Goal: Task Accomplishment & Management: Manage account settings

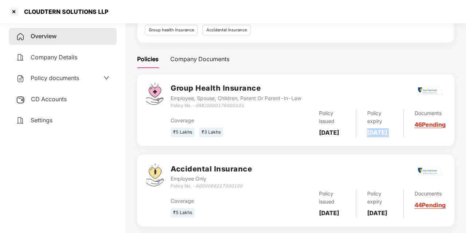
scroll to position [76, 0]
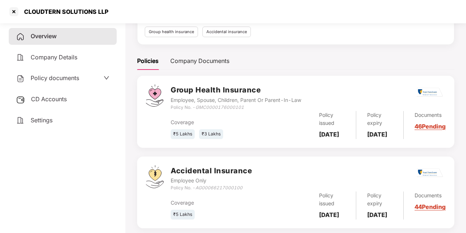
click at [92, 10] on div "CLOUDTERN SOLUTIONS LLP" at bounding box center [64, 11] width 89 height 7
copy div "CLOUDTERN SOLUTIONS LLP"
drag, startPoint x: 197, startPoint y: 106, endPoint x: 252, endPoint y: 105, distance: 55.4
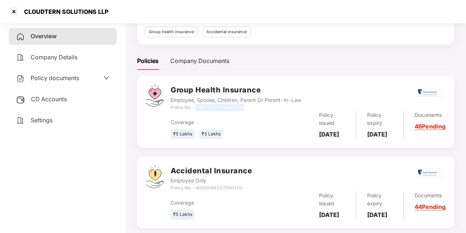
click at [252, 105] on div "Policy No. - GMC0000176000101" at bounding box center [236, 107] width 130 height 7
copy icon "GMC0000176000101"
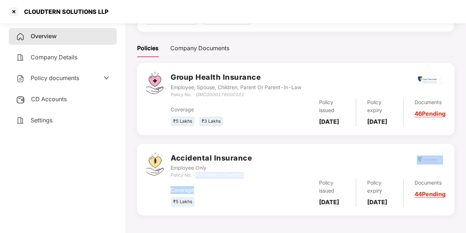
drag, startPoint x: 196, startPoint y: 165, endPoint x: 264, endPoint y: 173, distance: 68.3
click at [264, 173] on div "Accidental Insurance Employee Only Policy No. - AG00066217000100 Coverage ₹5 La…" at bounding box center [308, 180] width 275 height 54
click at [227, 172] on icon "AG00066217000100" at bounding box center [218, 174] width 47 height 5
drag, startPoint x: 196, startPoint y: 167, endPoint x: 255, endPoint y: 165, distance: 58.7
click at [255, 165] on div "Accidental Insurance Employee Only Policy No. - AG00066217000100" at bounding box center [308, 166] width 275 height 26
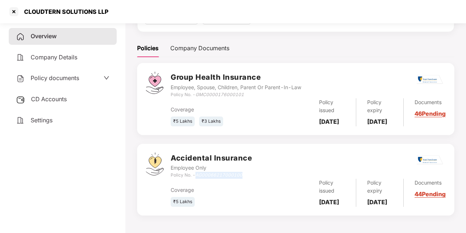
copy icon "AG00066217000100"
click at [77, 97] on div "CD Accounts" at bounding box center [63, 99] width 108 height 17
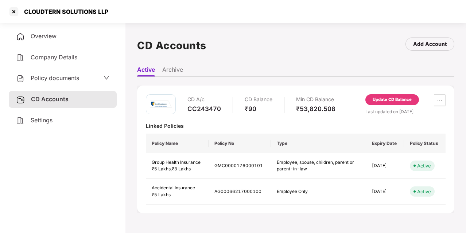
click at [212, 109] on div "CC243470" at bounding box center [204, 109] width 34 height 8
copy div "CC243470"
click at [12, 11] on div at bounding box center [14, 12] width 12 height 12
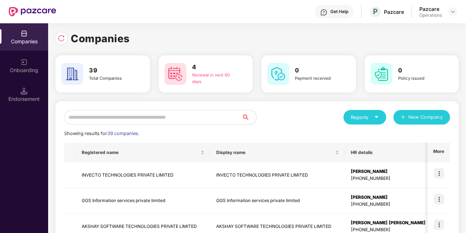
click at [147, 117] on input "text" at bounding box center [152, 117] width 177 height 15
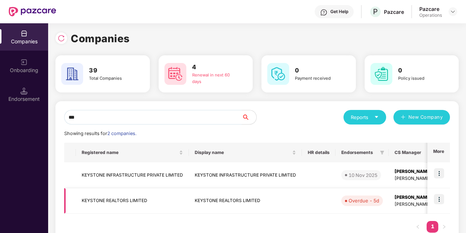
type input "***"
click at [440, 203] on img at bounding box center [439, 199] width 10 height 10
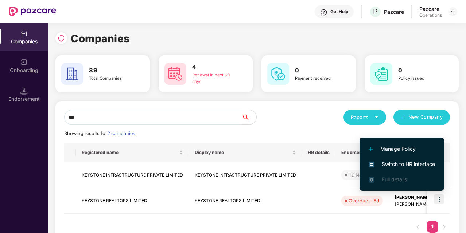
click at [404, 165] on span "Switch to HR interface" at bounding box center [401, 164] width 66 height 8
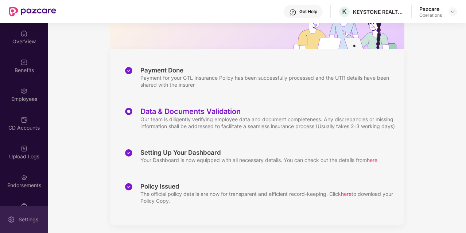
scroll to position [76, 0]
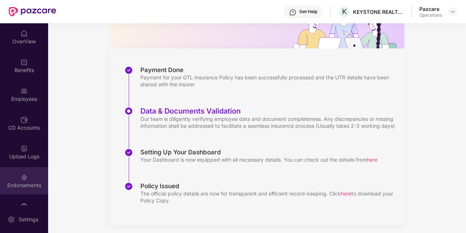
click at [29, 183] on div "Endorsements" at bounding box center [24, 185] width 48 height 7
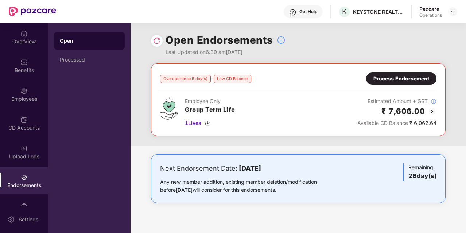
click at [389, 77] on div "Process Endorsement" at bounding box center [401, 79] width 56 height 8
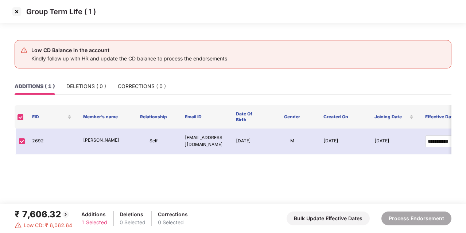
click at [20, 10] on img at bounding box center [17, 12] width 12 height 12
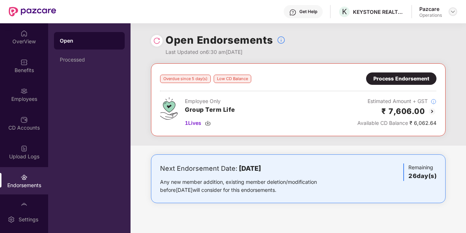
click at [455, 12] on img at bounding box center [453, 12] width 6 height 6
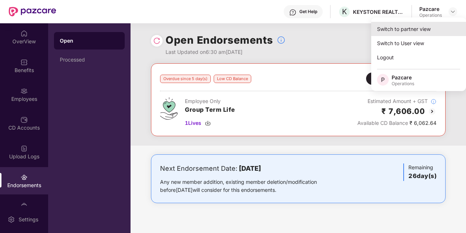
click at [402, 35] on div "Switch to partner view" at bounding box center [418, 29] width 95 height 14
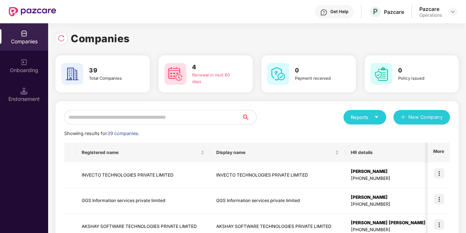
click at [186, 111] on input "text" at bounding box center [152, 117] width 177 height 15
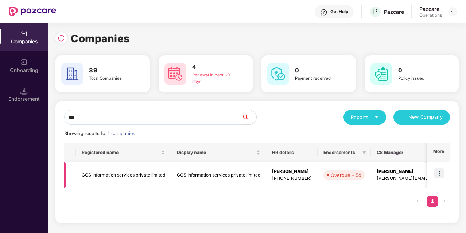
type input "***"
click at [443, 168] on td at bounding box center [438, 176] width 23 height 26
click at [438, 177] on img at bounding box center [439, 173] width 10 height 10
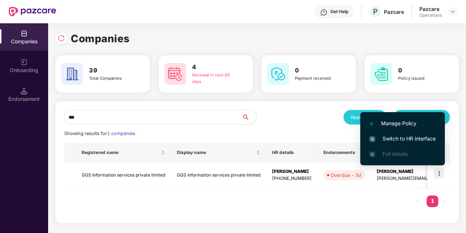
click at [399, 141] on span "Switch to HR interface" at bounding box center [402, 139] width 66 height 8
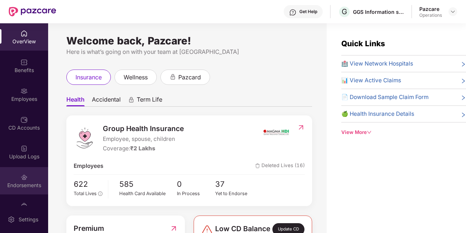
click at [30, 185] on div "Endorsements" at bounding box center [24, 185] width 48 height 7
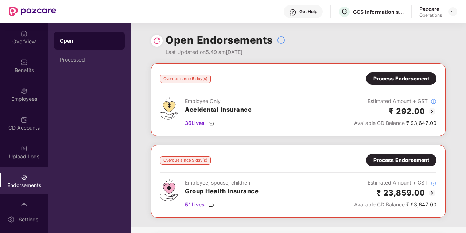
click at [385, 163] on div "Process Endorsement" at bounding box center [401, 160] width 56 height 8
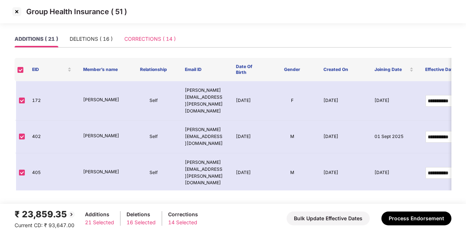
click at [140, 34] on div "CORRECTIONS ( 14 )" at bounding box center [149, 39] width 51 height 17
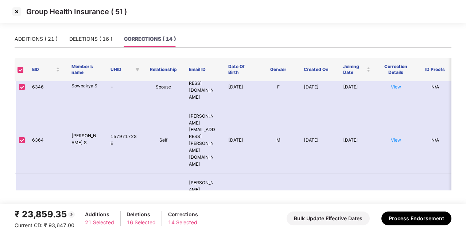
scroll to position [280, 0]
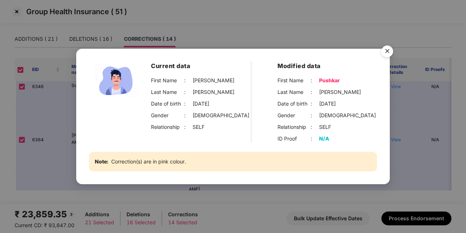
click at [385, 50] on img "Close" at bounding box center [387, 52] width 20 height 20
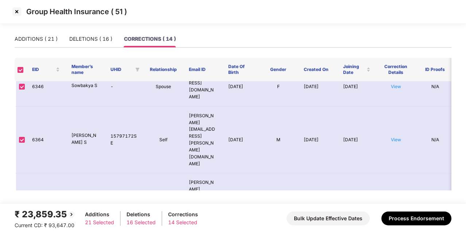
click at [18, 13] on img at bounding box center [17, 12] width 12 height 12
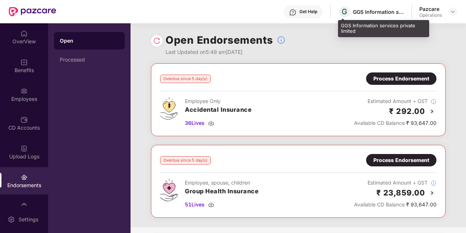
click at [369, 10] on div "GGS Information services private limited" at bounding box center [378, 11] width 51 height 7
copy div "GGS Information services private limited"
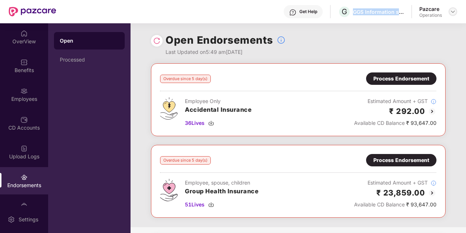
click at [455, 11] on img at bounding box center [453, 12] width 6 height 6
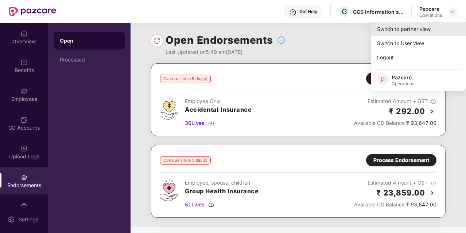
click at [408, 30] on div "Switch to partner view" at bounding box center [418, 29] width 95 height 14
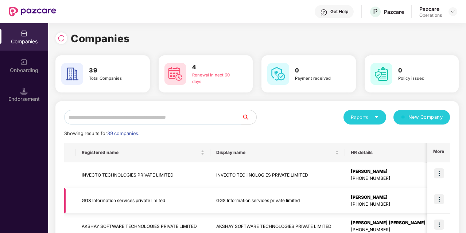
click at [127, 196] on td "GGS Information services private limited" at bounding box center [143, 201] width 134 height 26
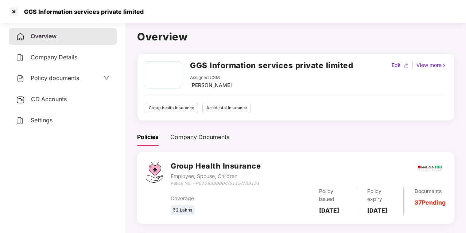
scroll to position [20, 0]
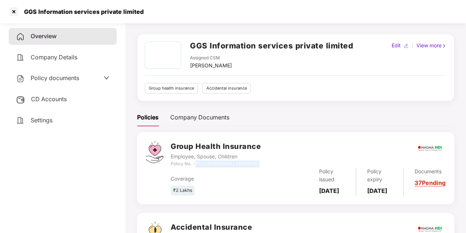
drag, startPoint x: 196, startPoint y: 164, endPoint x: 268, endPoint y: 163, distance: 72.5
click at [268, 163] on div "Group Health Insurance Employee, Spouse, Children Policy No. - P0126300004/6115…" at bounding box center [308, 154] width 275 height 26
copy div "P0126300004/6115/100151"
click at [288, 50] on h2 "GGS Information services private limited" at bounding box center [271, 46] width 163 height 12
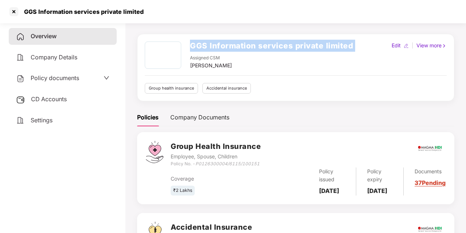
click at [288, 50] on h2 "GGS Information services private limited" at bounding box center [271, 46] width 163 height 12
copy h2 "GGS Information services private limited"
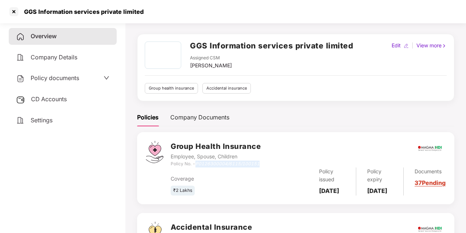
drag, startPoint x: 197, startPoint y: 163, endPoint x: 268, endPoint y: 165, distance: 70.8
click at [268, 165] on div "Group Health Insurance Employee, Spouse, Children Policy No. - P0126300004/6115…" at bounding box center [308, 154] width 275 height 26
copy icon "P0126300004/6115/100151"
click at [15, 10] on div at bounding box center [14, 12] width 12 height 12
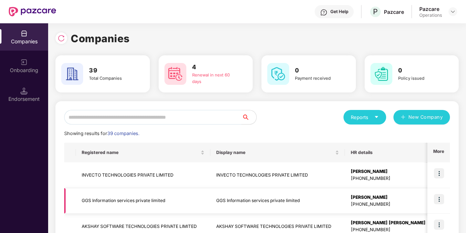
click at [433, 201] on td at bounding box center [438, 201] width 23 height 26
click at [434, 199] on img at bounding box center [439, 199] width 10 height 10
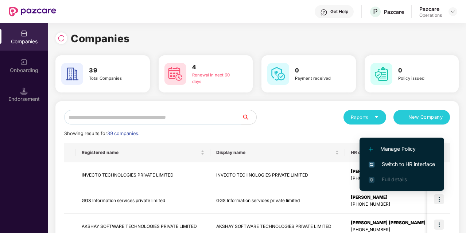
click at [410, 163] on span "Switch to HR interface" at bounding box center [401, 164] width 66 height 8
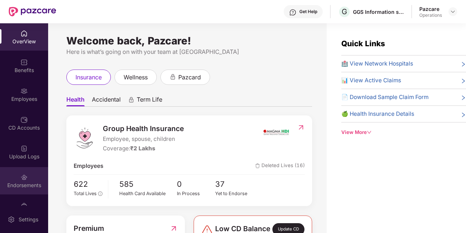
click at [26, 188] on div "Endorsements" at bounding box center [24, 185] width 48 height 7
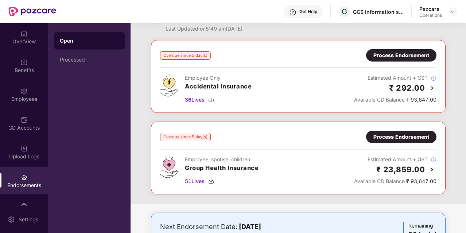
scroll to position [27, 0]
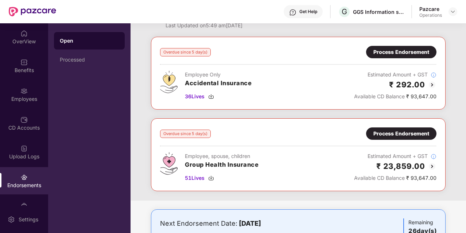
click at [388, 136] on div "Process Endorsement" at bounding box center [401, 134] width 56 height 8
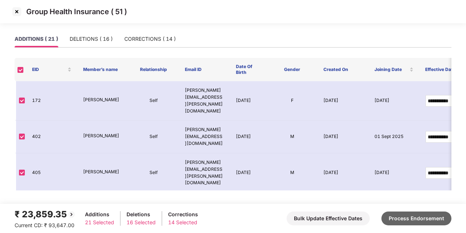
click at [409, 221] on button "Process Endorsement" at bounding box center [416, 219] width 70 height 14
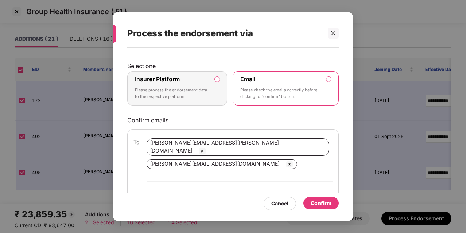
click at [216, 89] on label "Insurer Platform Please process the endorsement data to the respective platform" at bounding box center [177, 88] width 100 height 34
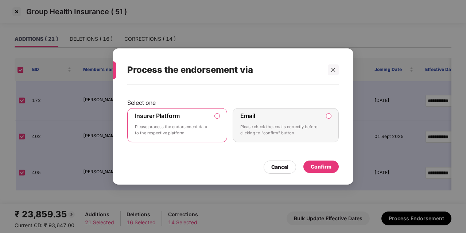
click at [317, 170] on div "Confirm" at bounding box center [321, 167] width 21 height 8
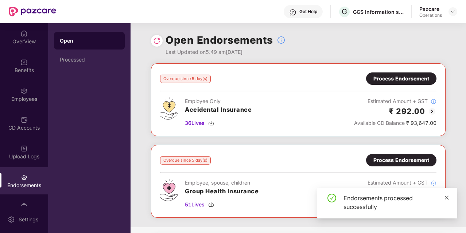
click at [445, 200] on icon "close" at bounding box center [446, 197] width 5 height 5
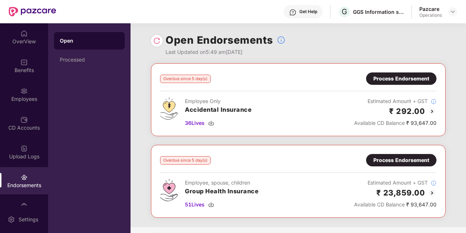
click at [157, 40] on img at bounding box center [156, 40] width 7 height 7
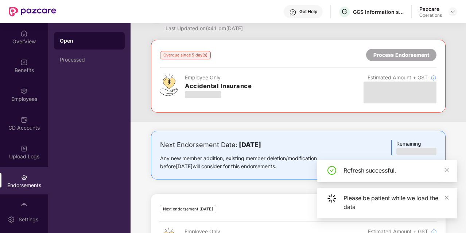
scroll to position [22, 0]
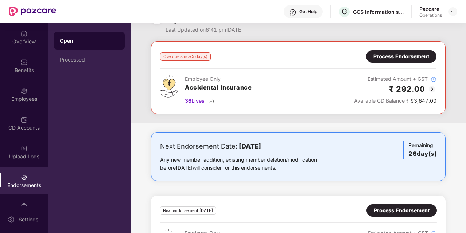
click at [383, 50] on div "Overdue since 5 day(s) Process Endorsement Employee Only Accidental Insurance 3…" at bounding box center [298, 77] width 294 height 73
click at [386, 54] on div "Process Endorsement" at bounding box center [401, 56] width 56 height 8
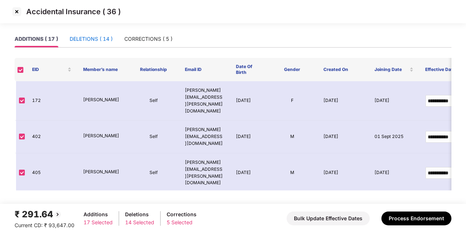
click at [108, 40] on div "DELETIONS ( 14 )" at bounding box center [91, 39] width 43 height 8
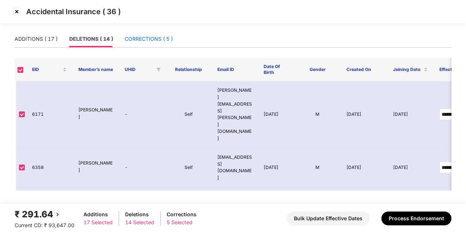
click at [131, 35] on div "CORRECTIONS ( 5 )" at bounding box center [149, 39] width 48 height 8
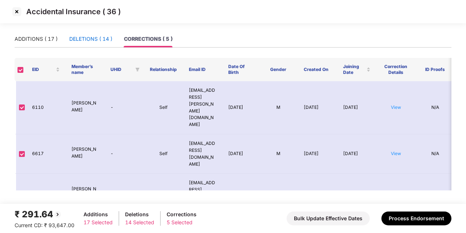
click at [86, 39] on div "DELETIONS ( 14 )" at bounding box center [90, 39] width 43 height 8
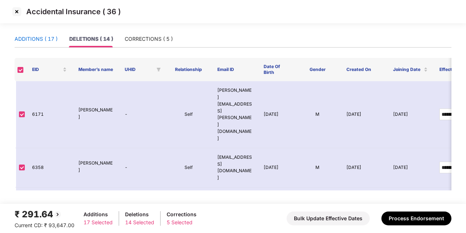
click at [25, 40] on div "ADDITIONS ( 17 )" at bounding box center [36, 39] width 43 height 8
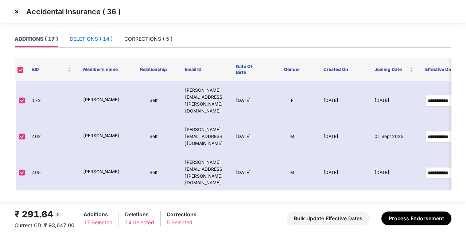
click at [76, 35] on div "DELETIONS ( 14 )" at bounding box center [91, 39] width 43 height 8
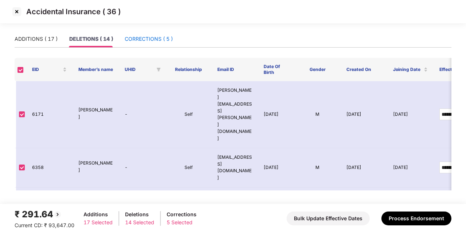
click at [135, 38] on div "CORRECTIONS ( 5 )" at bounding box center [149, 39] width 48 height 8
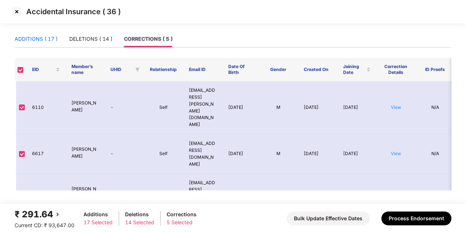
click at [34, 38] on div "ADDITIONS ( 17 )" at bounding box center [36, 39] width 43 height 8
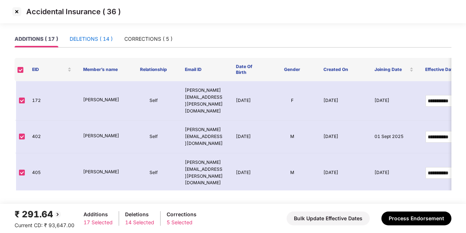
click at [71, 37] on div "DELETIONS ( 14 )" at bounding box center [91, 39] width 43 height 8
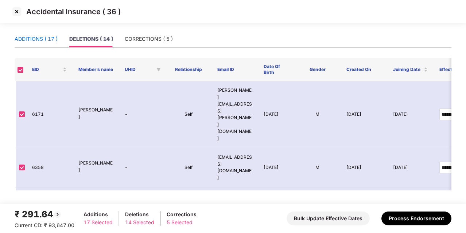
click at [39, 41] on div "ADDITIONS ( 17 )" at bounding box center [36, 39] width 43 height 8
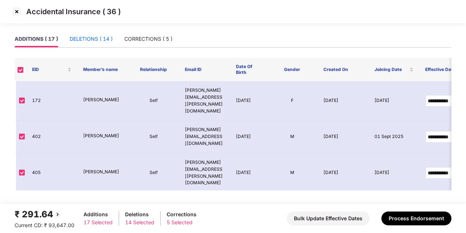
click at [79, 39] on div "DELETIONS ( 14 )" at bounding box center [91, 39] width 43 height 8
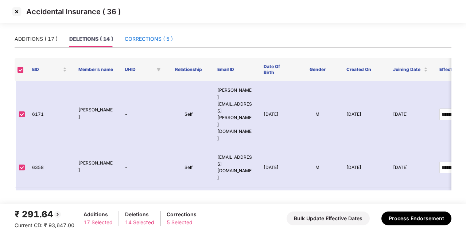
click at [151, 38] on div "CORRECTIONS ( 5 )" at bounding box center [149, 39] width 48 height 8
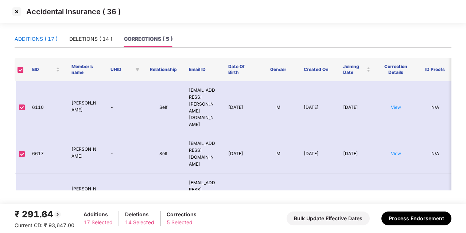
click at [49, 39] on div "ADDITIONS ( 17 )" at bounding box center [36, 39] width 43 height 8
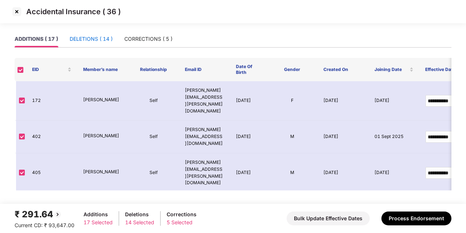
click at [82, 38] on div "DELETIONS ( 14 )" at bounding box center [91, 39] width 43 height 8
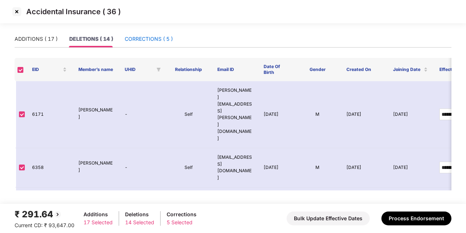
click at [136, 43] on div "CORRECTIONS ( 5 )" at bounding box center [149, 39] width 48 height 8
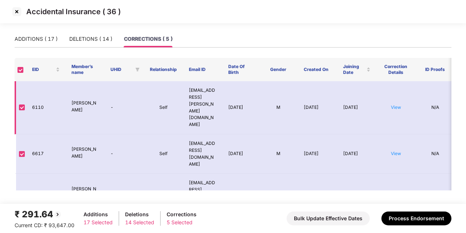
scroll to position [62, 0]
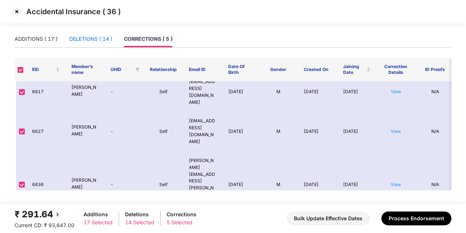
click at [94, 37] on div "DELETIONS ( 14 )" at bounding box center [90, 39] width 43 height 8
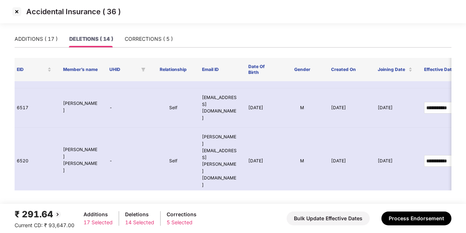
scroll to position [0, 0]
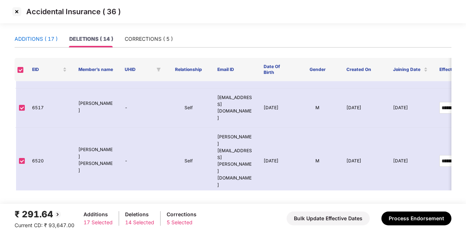
click at [28, 40] on div "ADDITIONS ( 17 )" at bounding box center [36, 39] width 43 height 8
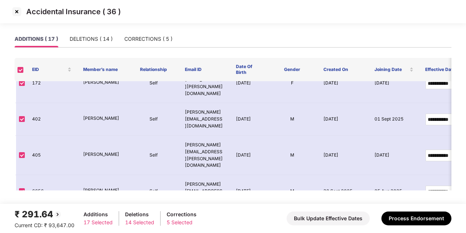
scroll to position [12, 0]
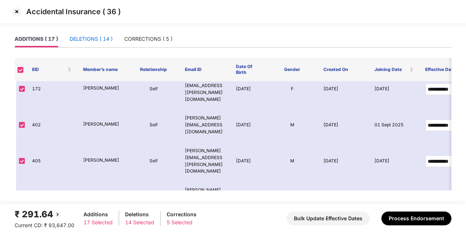
click at [76, 39] on div "DELETIONS ( 14 )" at bounding box center [91, 39] width 43 height 8
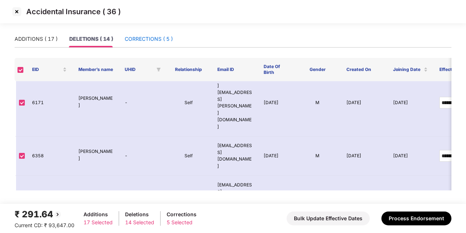
click at [142, 36] on div "CORRECTIONS ( 5 )" at bounding box center [149, 39] width 48 height 8
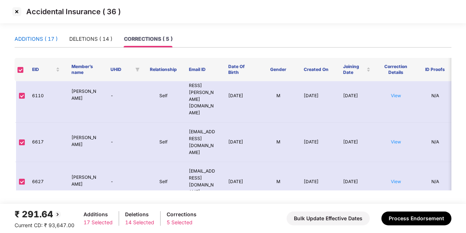
click at [34, 43] on div "ADDITIONS ( 17 )" at bounding box center [36, 39] width 43 height 8
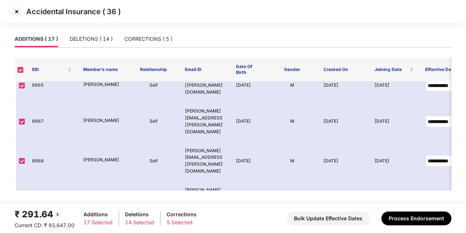
scroll to position [359, 0]
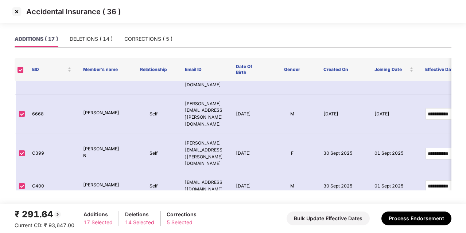
click at [20, 13] on img at bounding box center [17, 12] width 12 height 12
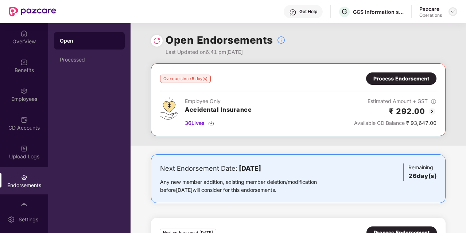
click at [454, 9] on img at bounding box center [453, 12] width 6 height 6
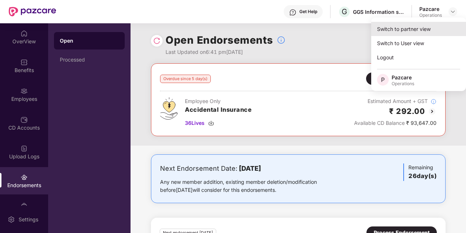
click at [424, 30] on div "Switch to partner view" at bounding box center [418, 29] width 95 height 14
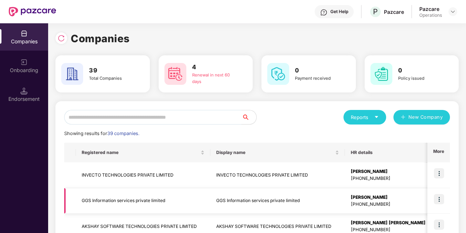
click at [127, 204] on td "GGS Information services private limited" at bounding box center [143, 201] width 134 height 26
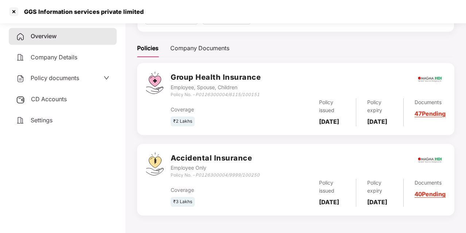
scroll to position [107, 0]
click at [117, 9] on div "GGS Information services private limited" at bounding box center [82, 11] width 124 height 7
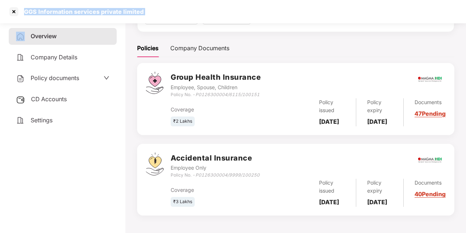
copy div "GGS Information services private limited"
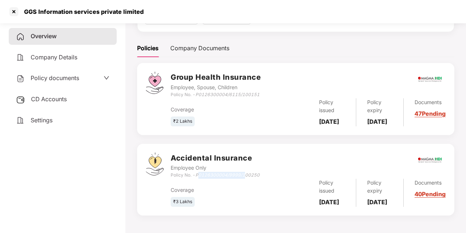
drag, startPoint x: 198, startPoint y: 166, endPoint x: 247, endPoint y: 167, distance: 48.8
click at [247, 172] on icon "P0126300004/9999/100250" at bounding box center [227, 174] width 64 height 5
drag, startPoint x: 247, startPoint y: 167, endPoint x: 196, endPoint y: 164, distance: 51.1
click at [196, 172] on div "Policy No. - P0126300004/9999/100250" at bounding box center [215, 175] width 89 height 7
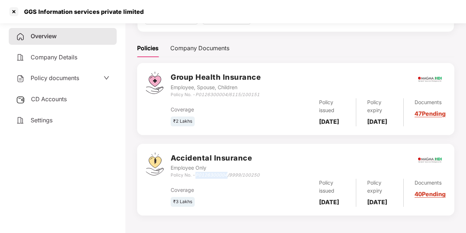
click at [196, 172] on div "Policy No. - P0126300004/9999/100250" at bounding box center [215, 175] width 89 height 7
click at [250, 179] on div "Coverage ₹3 Lakhs Policy issued [DATE] Policy expiry [DATE] Documents 40 Pending" at bounding box center [308, 193] width 275 height 28
drag, startPoint x: 197, startPoint y: 166, endPoint x: 264, endPoint y: 166, distance: 66.7
click at [264, 166] on div "Accidental Insurance Employee Only Policy No. - P0126300004/9999/100250" at bounding box center [308, 166] width 275 height 26
click at [99, 11] on div "GGS Information services private limited" at bounding box center [82, 11] width 124 height 7
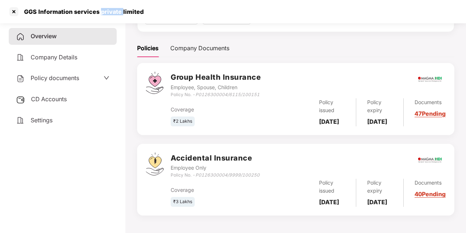
click at [99, 11] on div "GGS Information services private limited" at bounding box center [82, 11] width 124 height 7
